Goal: Task Accomplishment & Management: Use online tool/utility

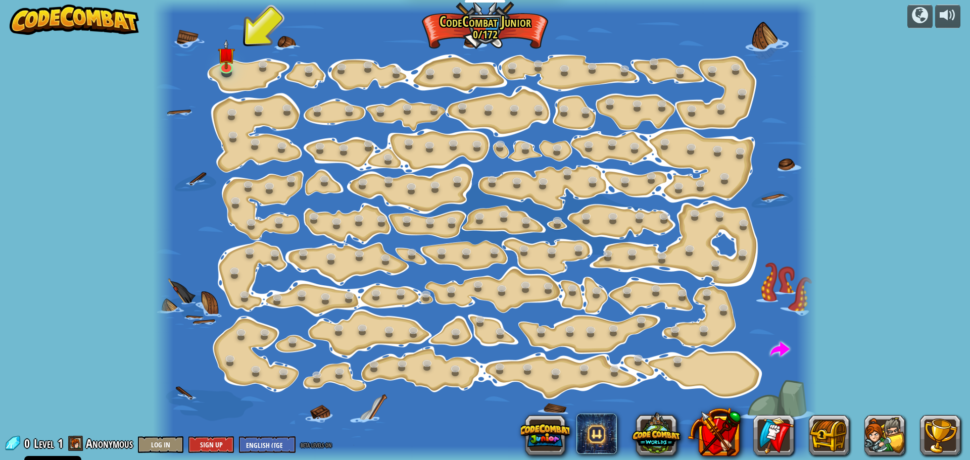
click at [226, 66] on img at bounding box center [226, 54] width 17 height 30
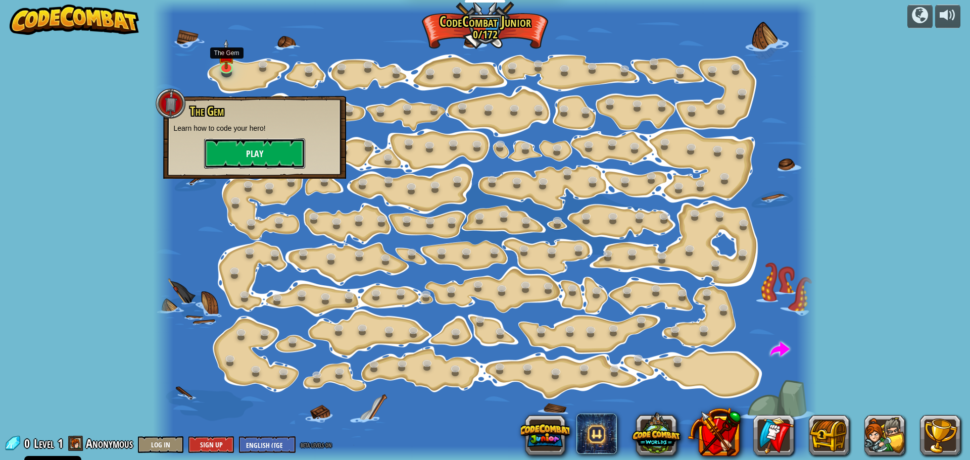
click at [260, 152] on button "Play" at bounding box center [254, 153] width 101 height 30
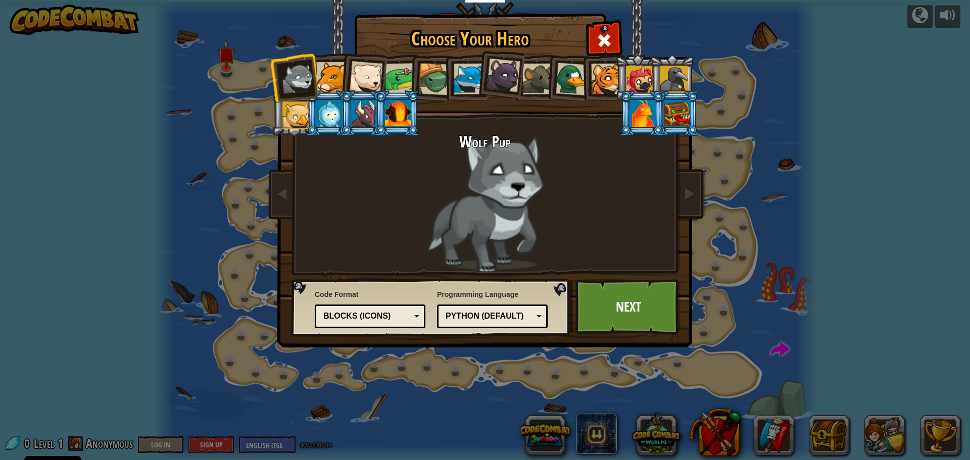
click at [430, 83] on div at bounding box center [434, 79] width 32 height 32
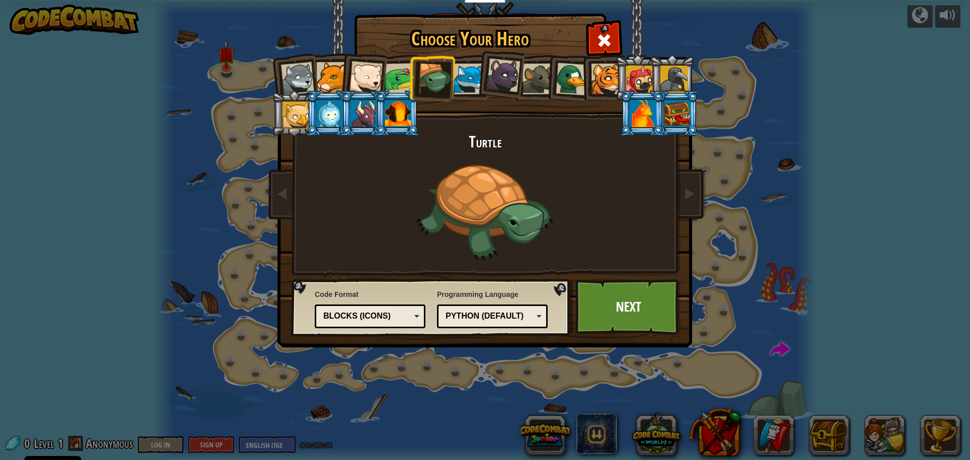
click at [401, 80] on div at bounding box center [400, 78] width 31 height 31
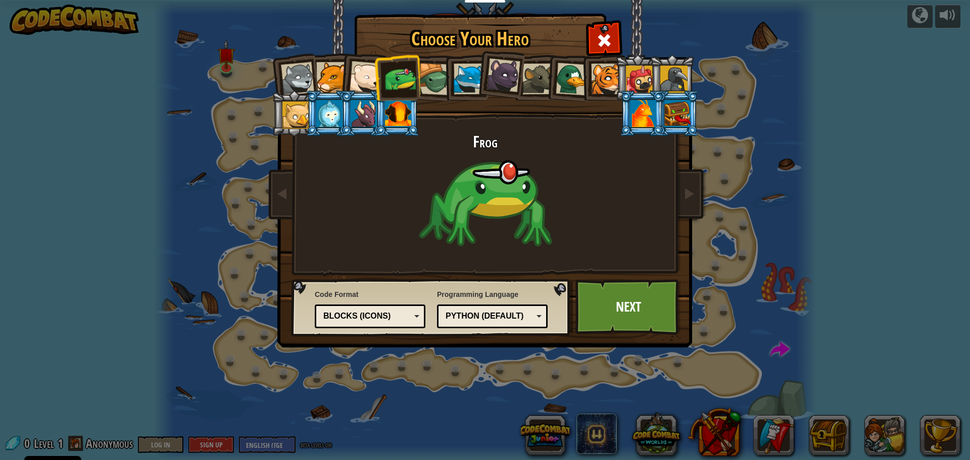
click at [623, 309] on link "Next" at bounding box center [628, 307] width 106 height 56
